Goal: Information Seeking & Learning: Find specific page/section

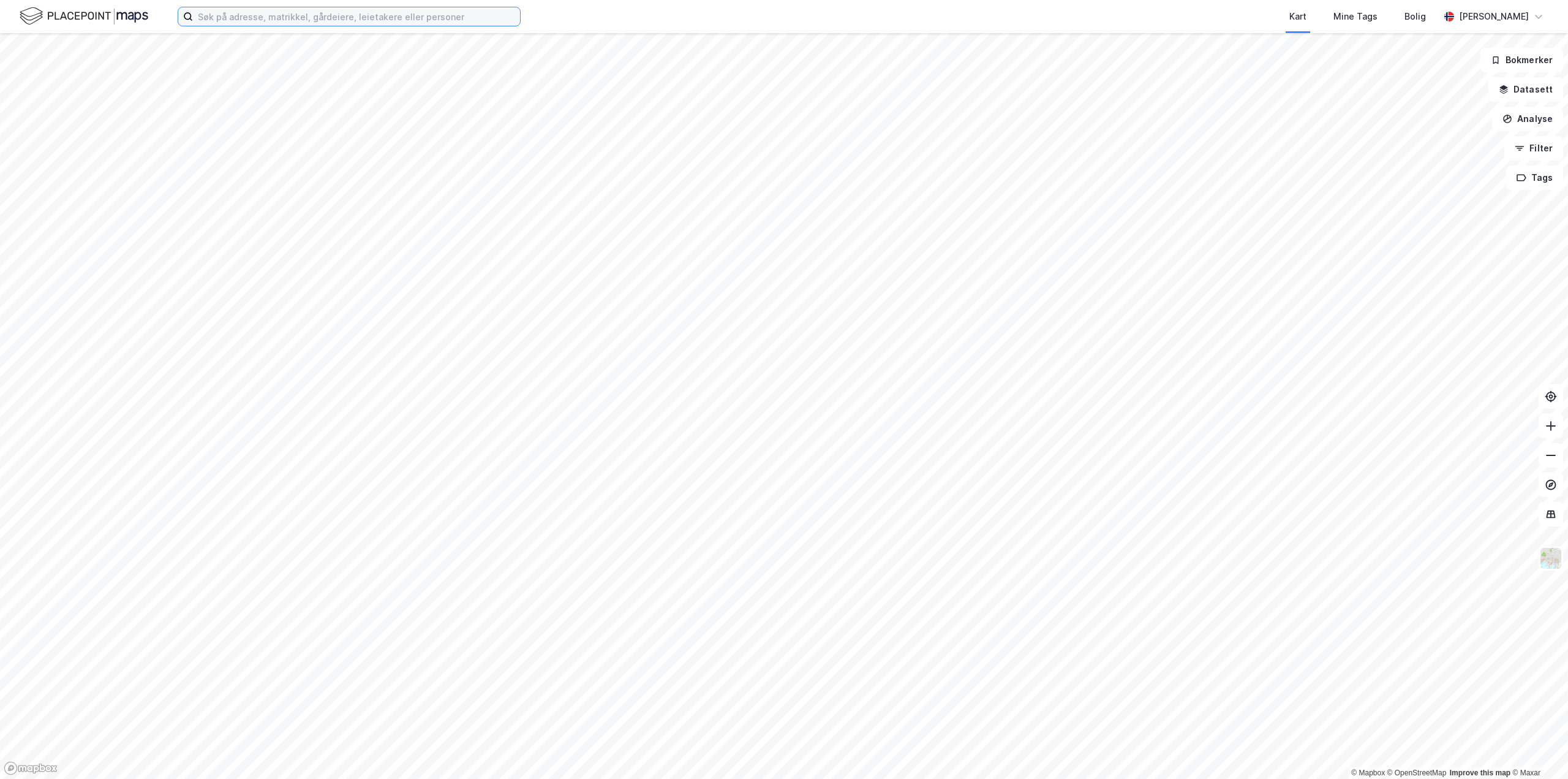
click at [271, 21] on input at bounding box center [356, 16] width 327 height 18
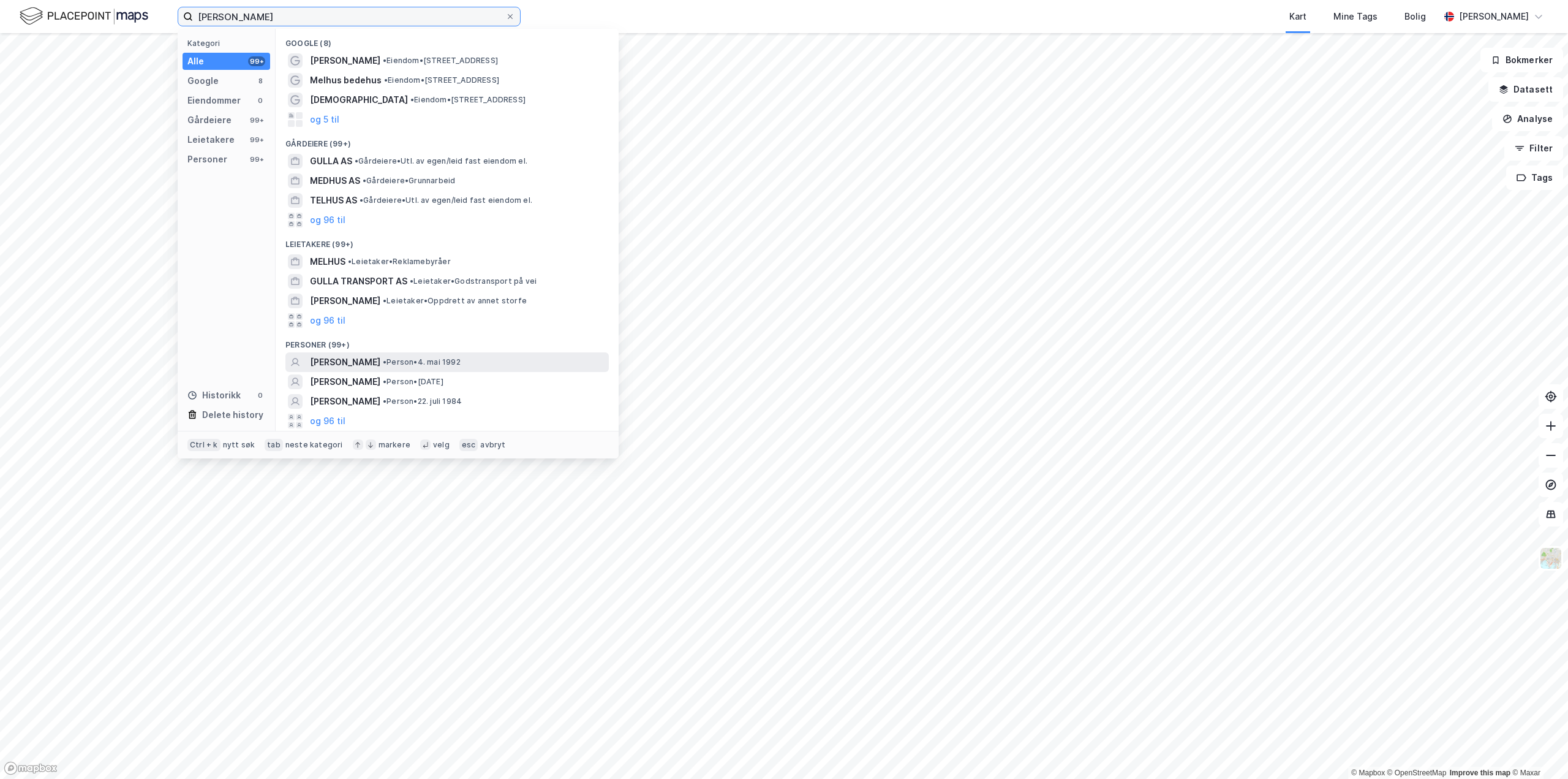
type input "[PERSON_NAME]"
click at [358, 361] on span "[PERSON_NAME]" at bounding box center [345, 362] width 70 height 15
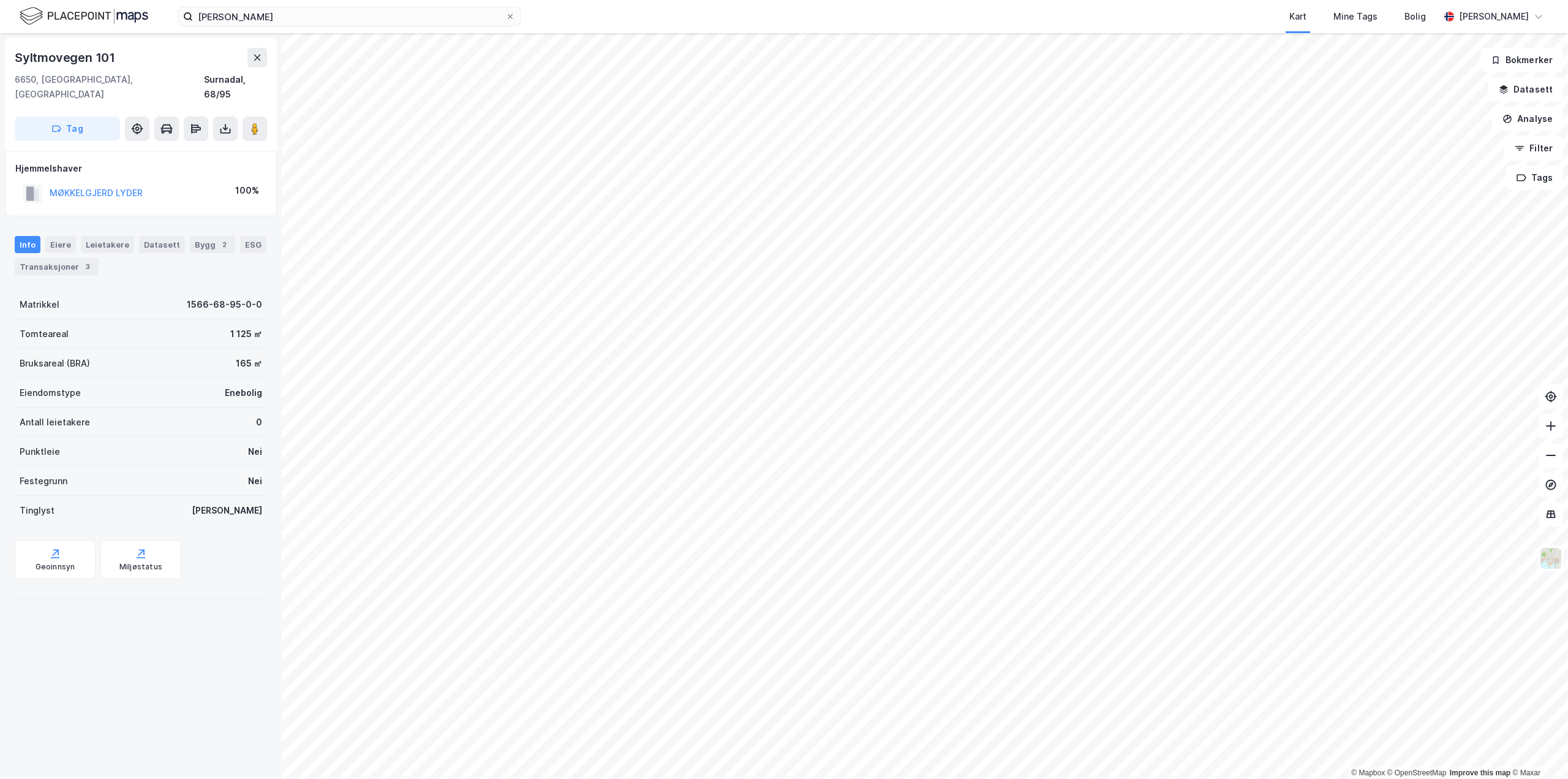
click at [83, 241] on div "Info [PERSON_NAME] Datasett Bygg 2 ESG Transaksjoner 3" at bounding box center [141, 255] width 253 height 39
click at [82, 261] on div "3" at bounding box center [87, 266] width 12 height 12
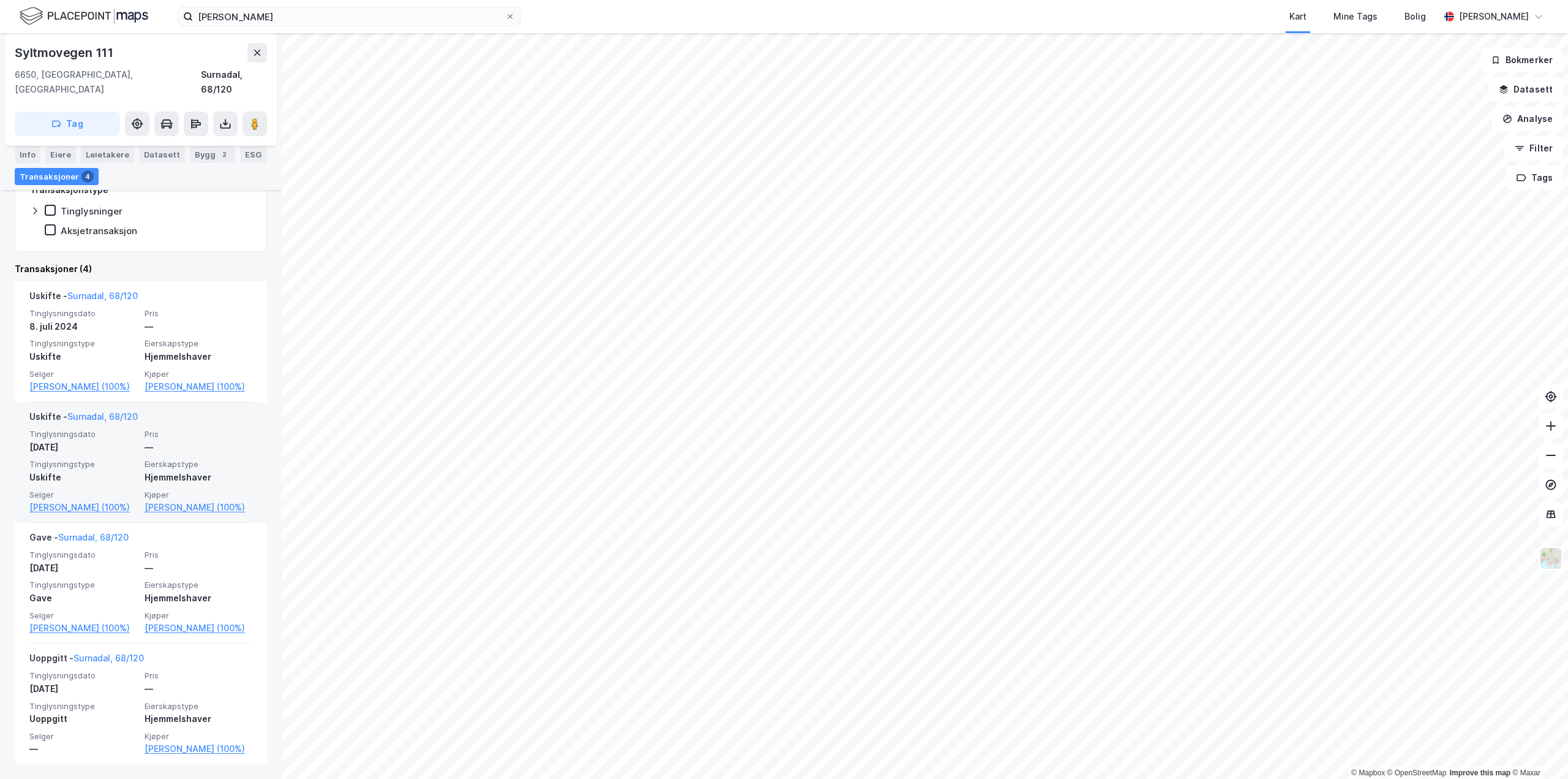
scroll to position [245, 0]
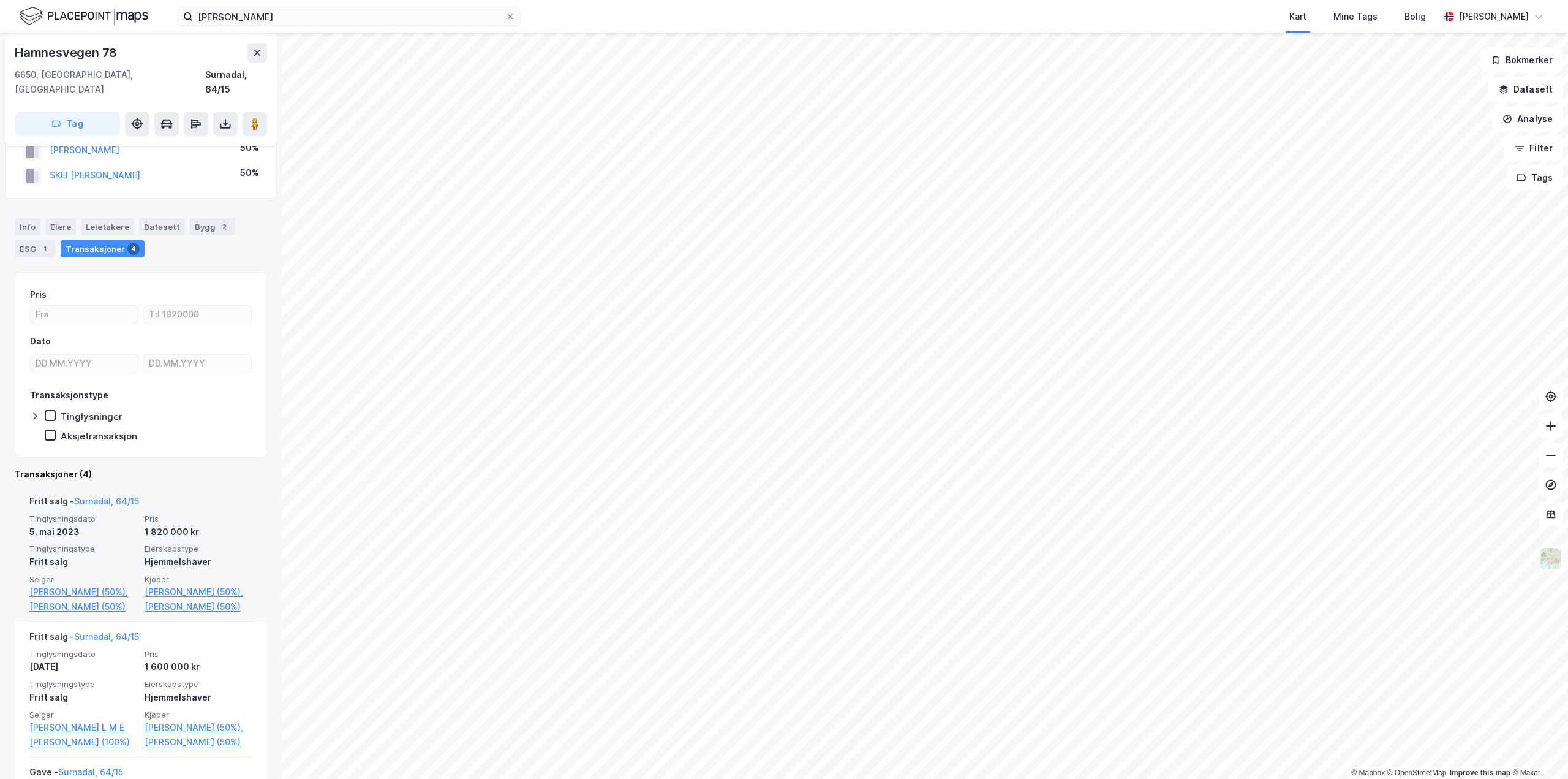
scroll to position [123, 0]
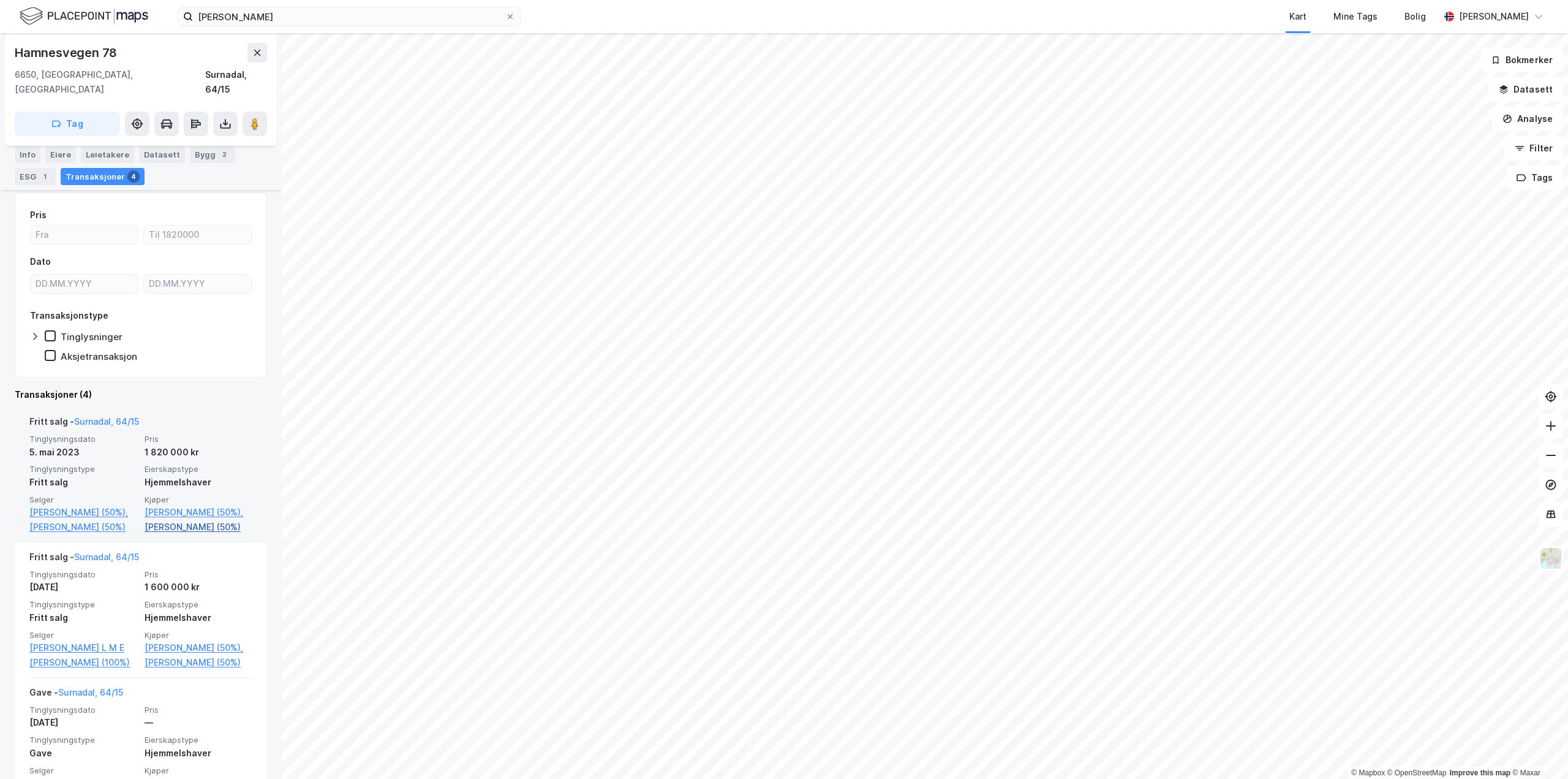
click at [169, 520] on link "[PERSON_NAME] (50%)" at bounding box center [199, 527] width 108 height 15
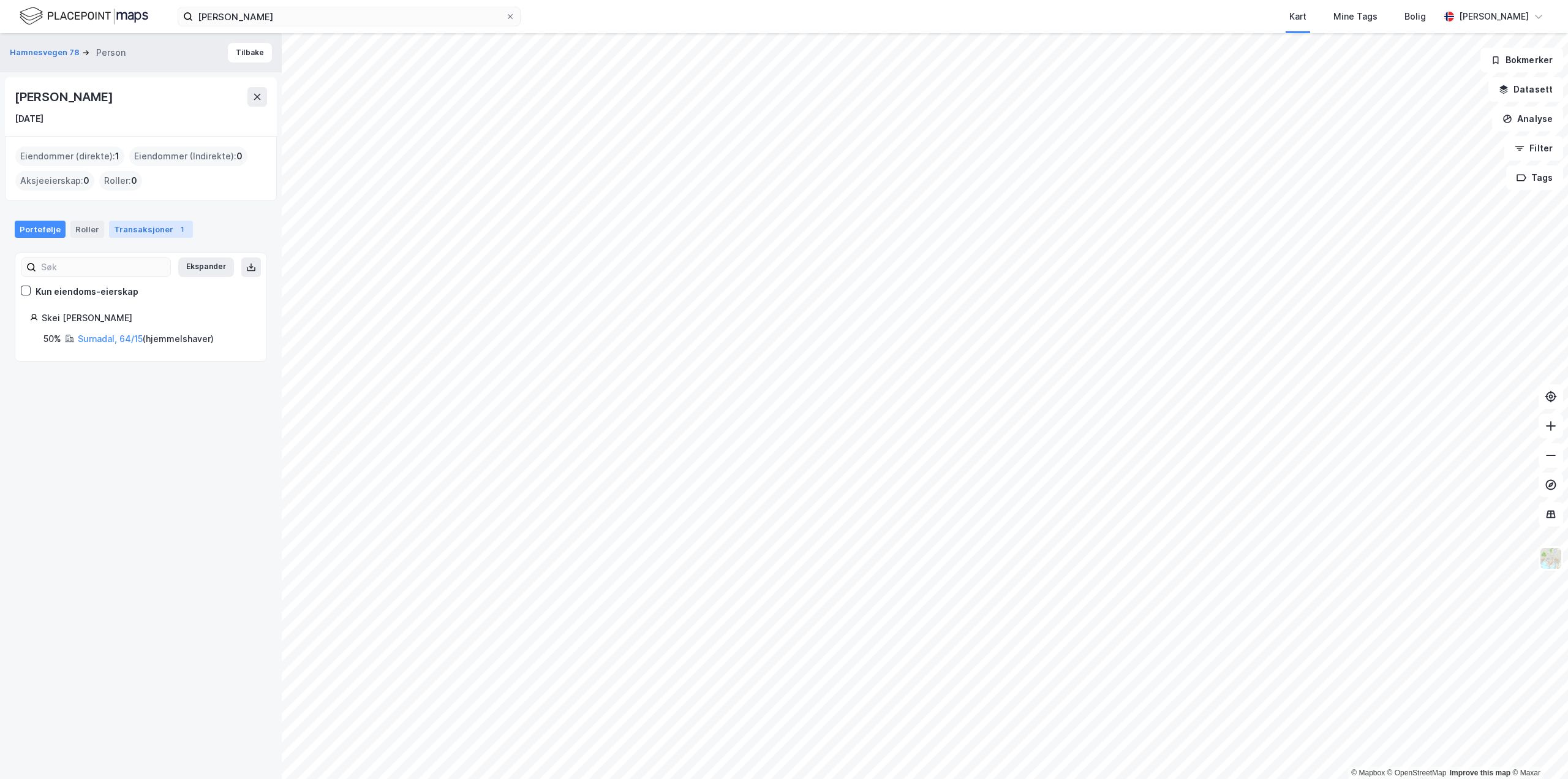
click at [133, 231] on div "Transaksjoner 1" at bounding box center [151, 229] width 84 height 17
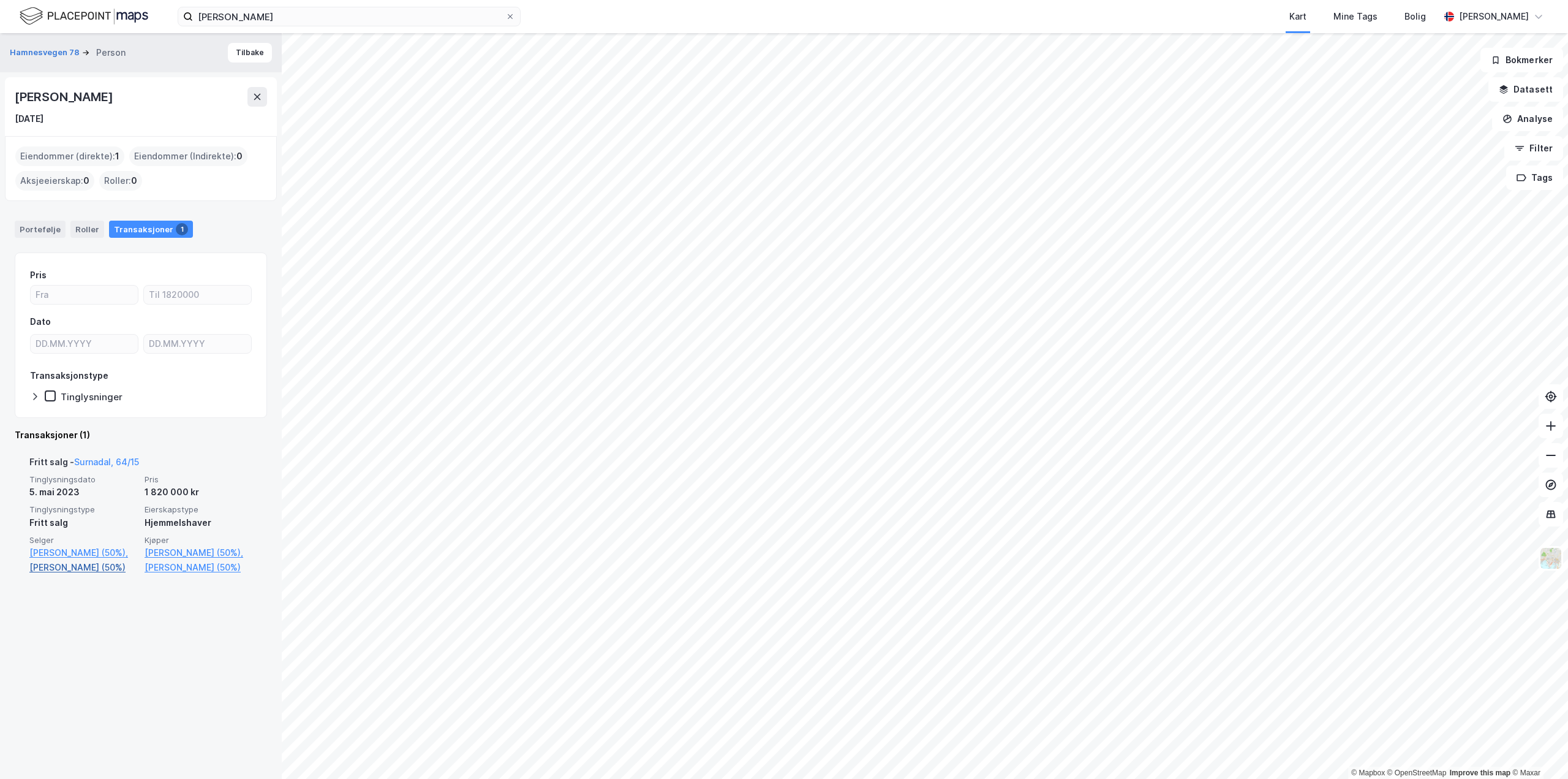
click at [95, 574] on link "[PERSON_NAME] (50%)" at bounding box center [83, 567] width 108 height 15
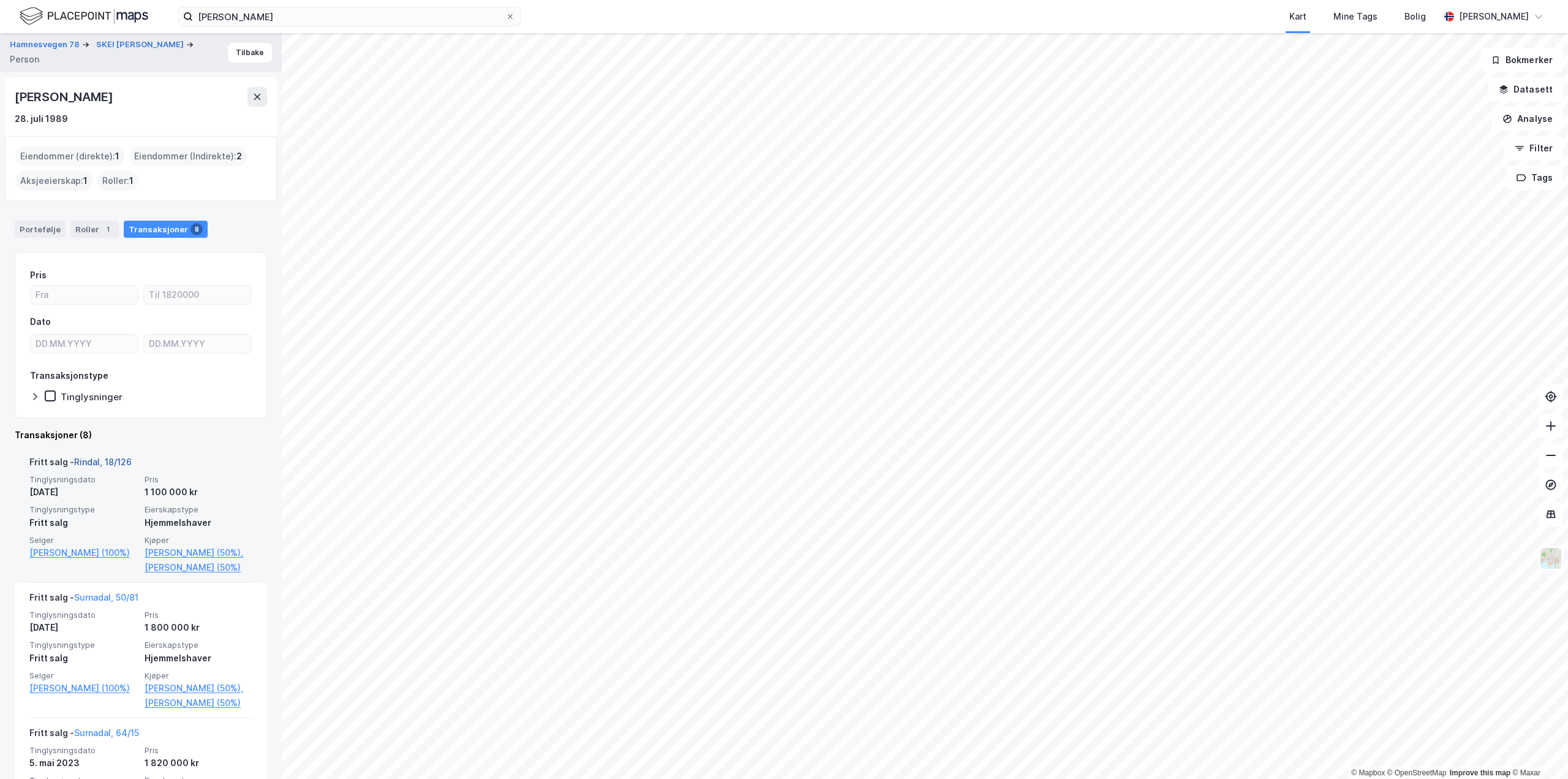
click at [119, 463] on link "Rindal, 18/126" at bounding box center [102, 462] width 57 height 11
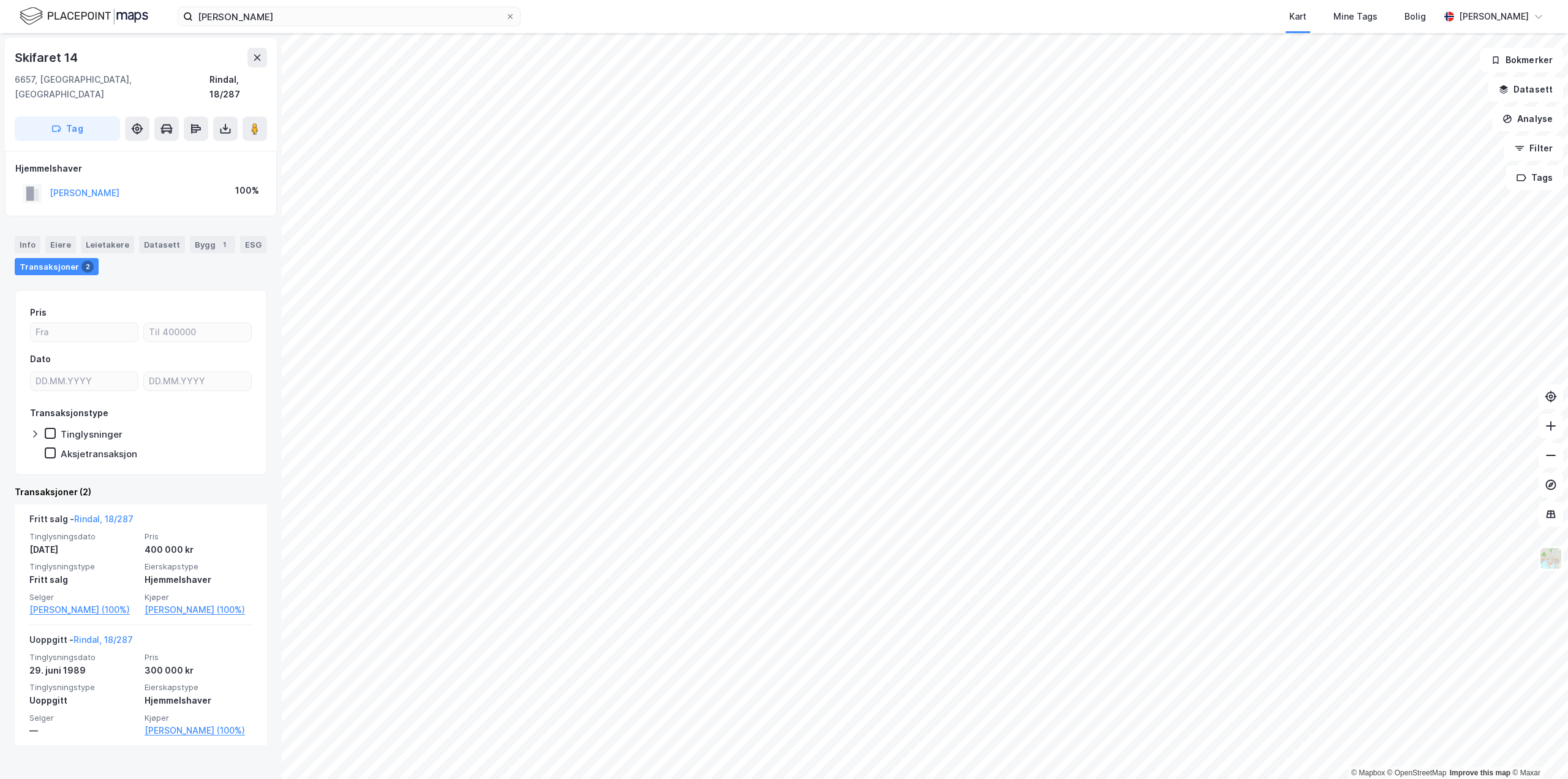
click at [7, 549] on div "© Mapbox © OpenStreetMap Improve this map © Maxar Skifaret 14 6657, [GEOGRAPHIC…" at bounding box center [784, 406] width 1568 height 746
click at [267, 423] on div "© Mapbox © OpenStreetMap Improve this map © Maxar Skifaret 14 6657, [GEOGRAPHIC…" at bounding box center [784, 406] width 1568 height 746
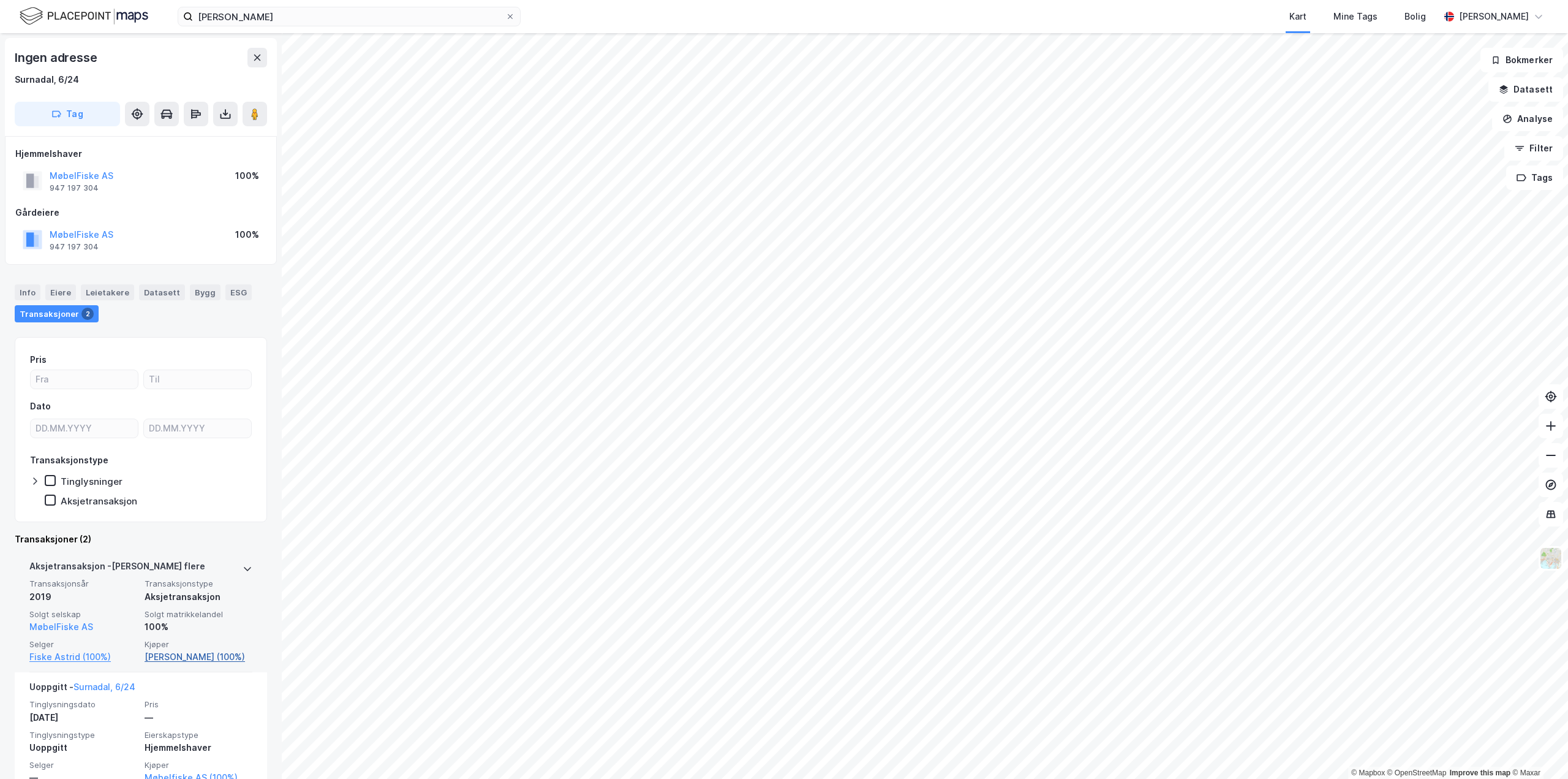
click at [157, 661] on link "[PERSON_NAME] (100%)" at bounding box center [199, 657] width 108 height 15
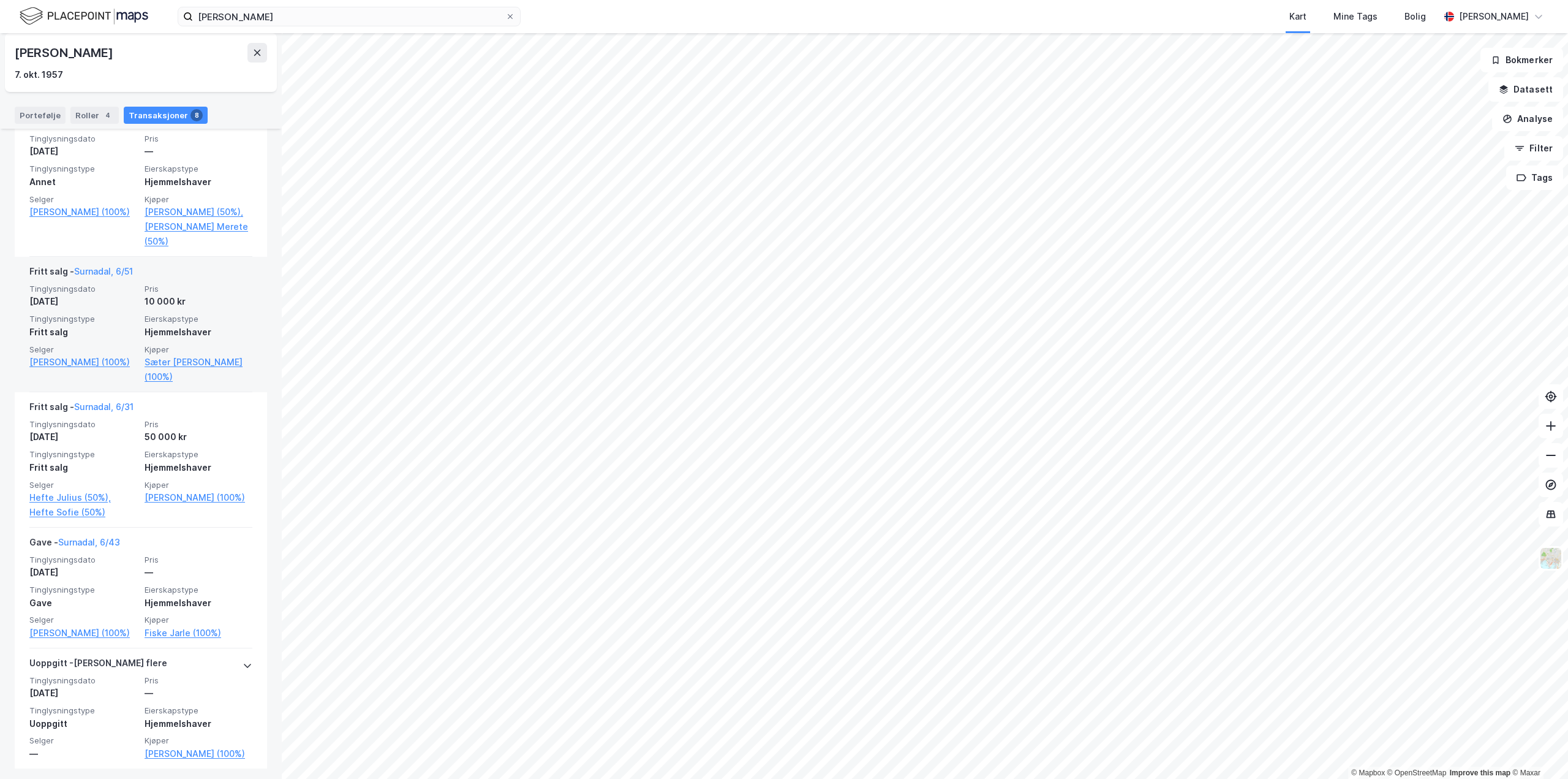
scroll to position [722, 0]
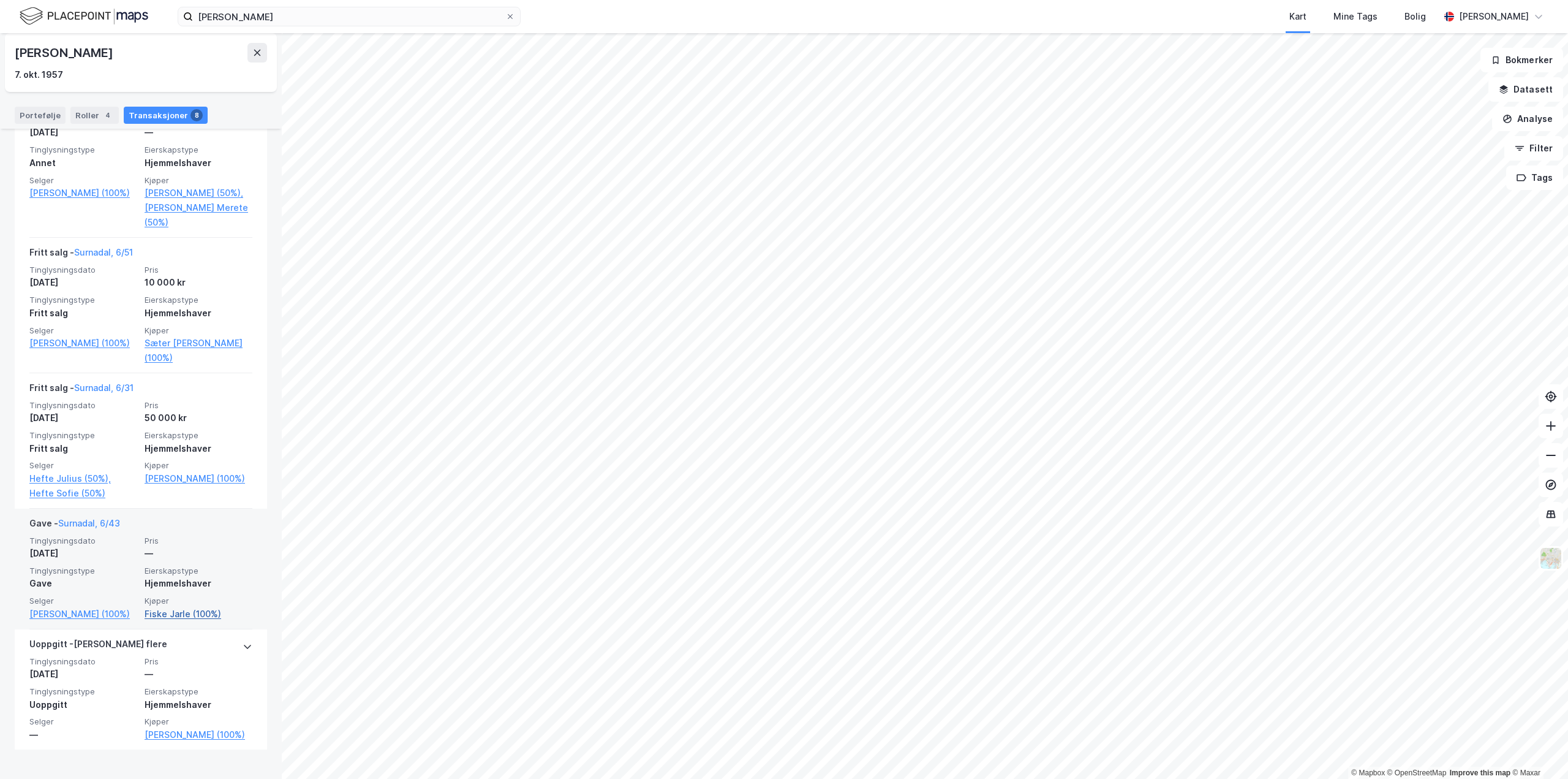
click at [180, 621] on link "Fiske Jarle (100%)" at bounding box center [199, 614] width 108 height 15
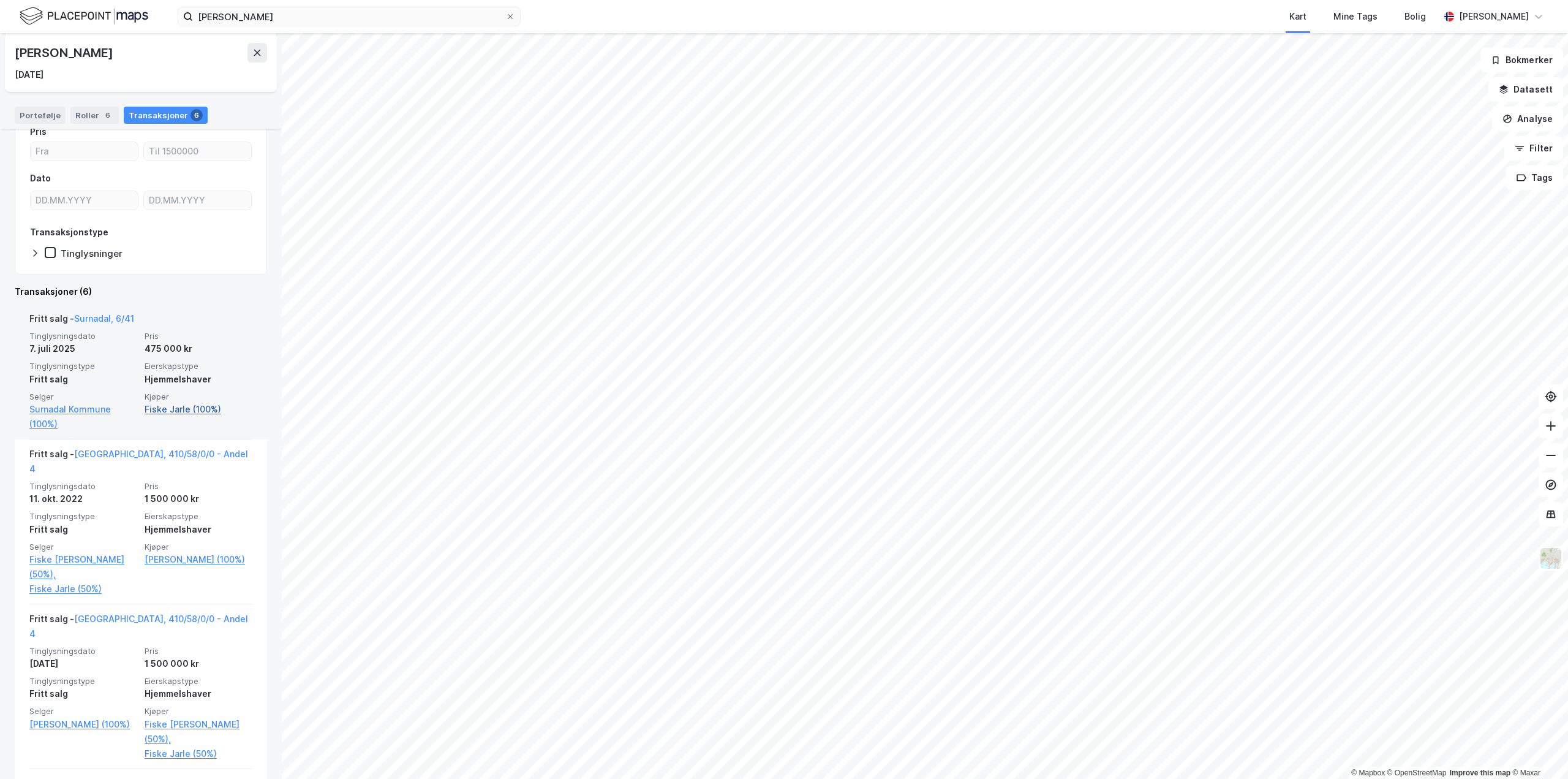
scroll to position [184, 0]
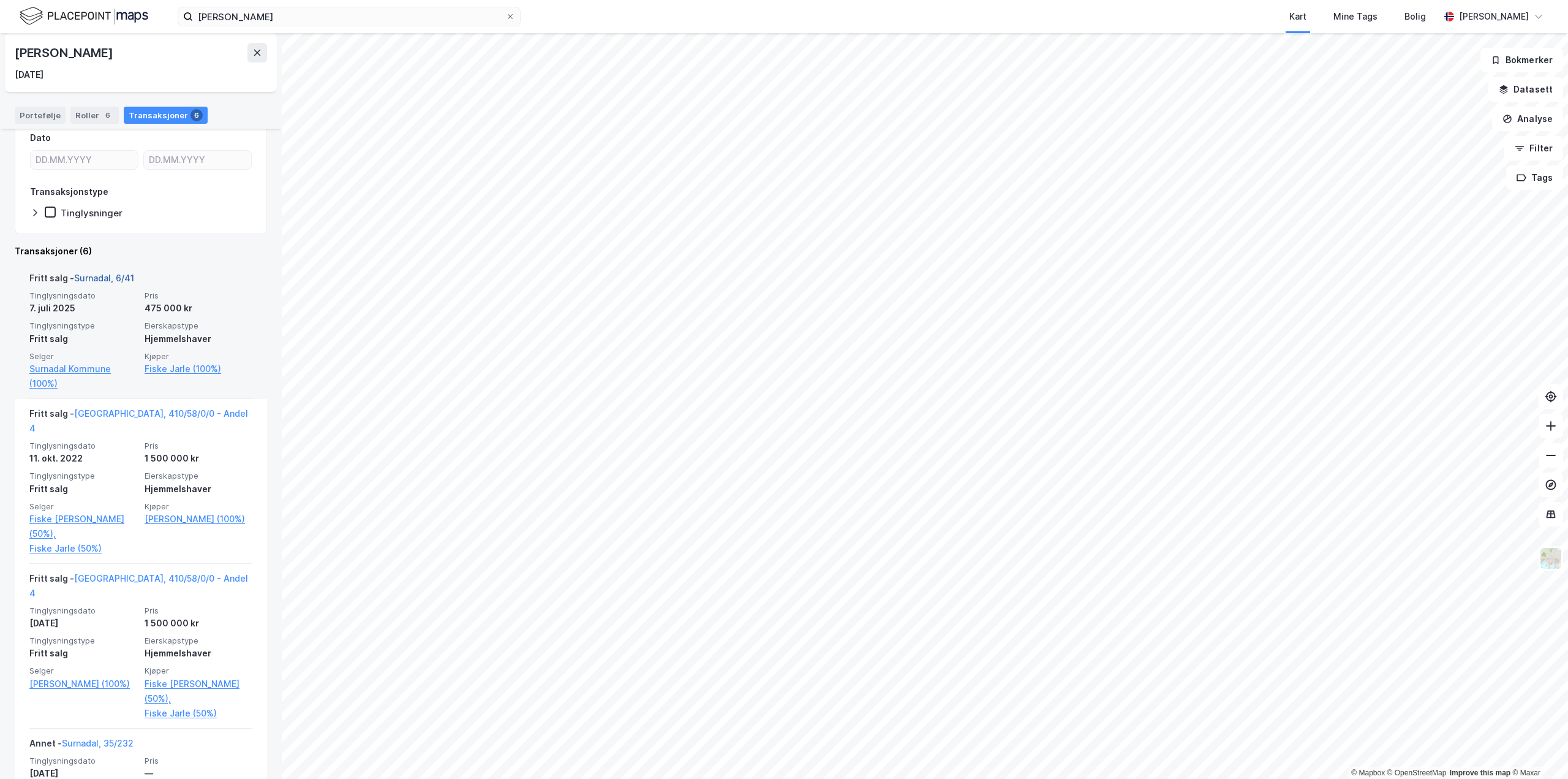
click at [109, 278] on link "Surnadal, 6/41" at bounding box center [104, 278] width 60 height 11
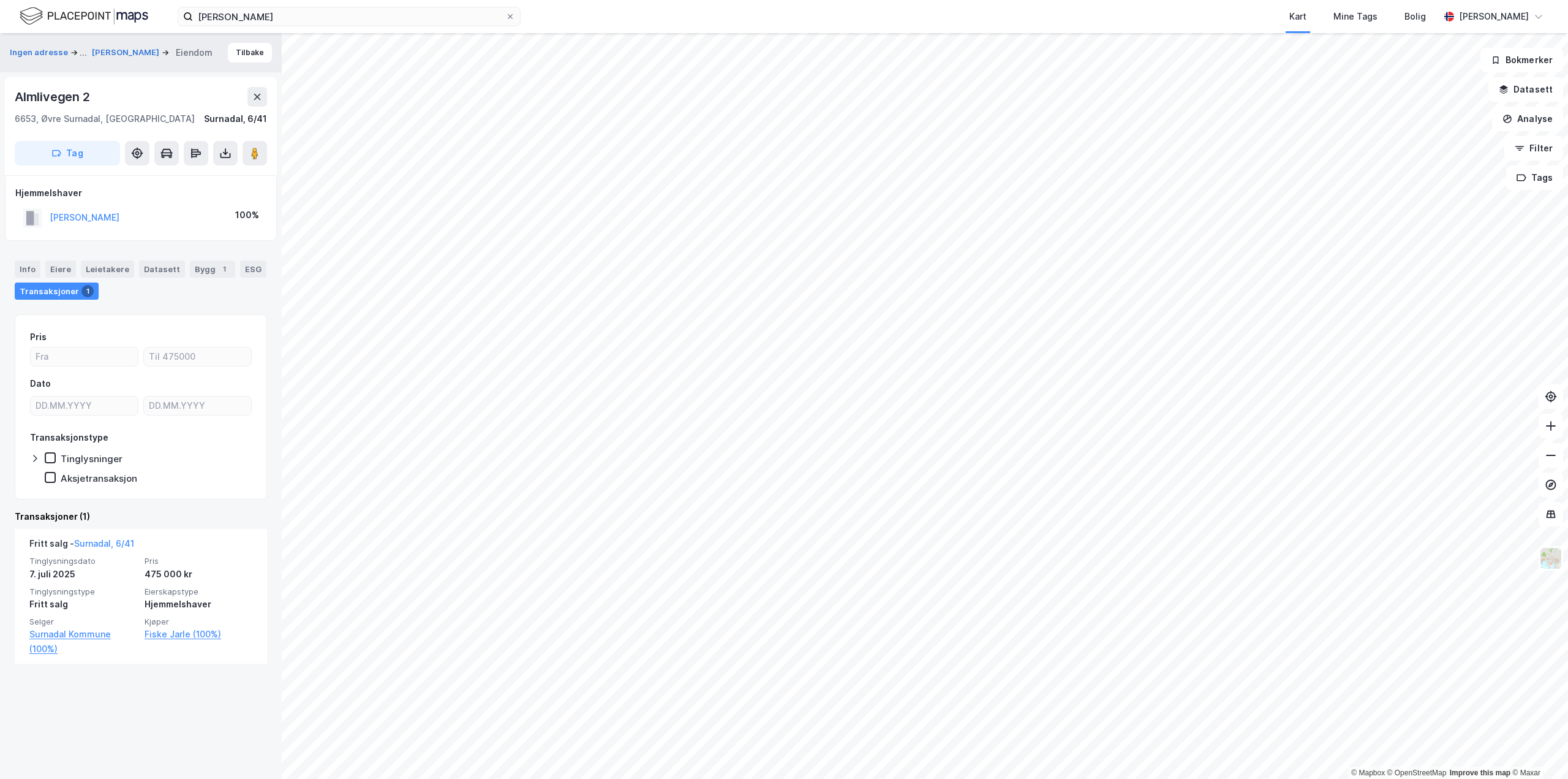
click at [1063, 778] on html "[PERSON_NAME] Kart Mine Tags Bolig [PERSON_NAME] © Mapbox © OpenStreetMap Impro…" at bounding box center [784, 389] width 1568 height 779
